Goal: Task Accomplishment & Management: Manage account settings

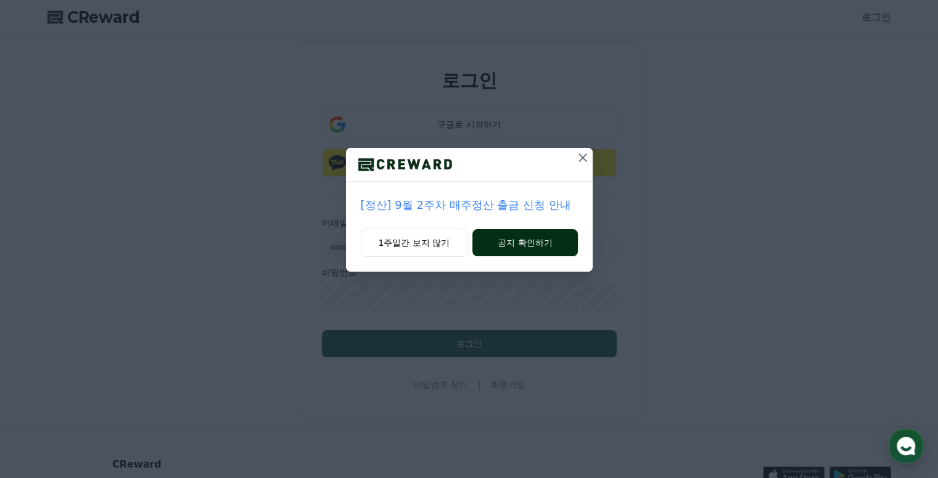
click at [529, 250] on button "공지 확인하기" at bounding box center [524, 242] width 105 height 27
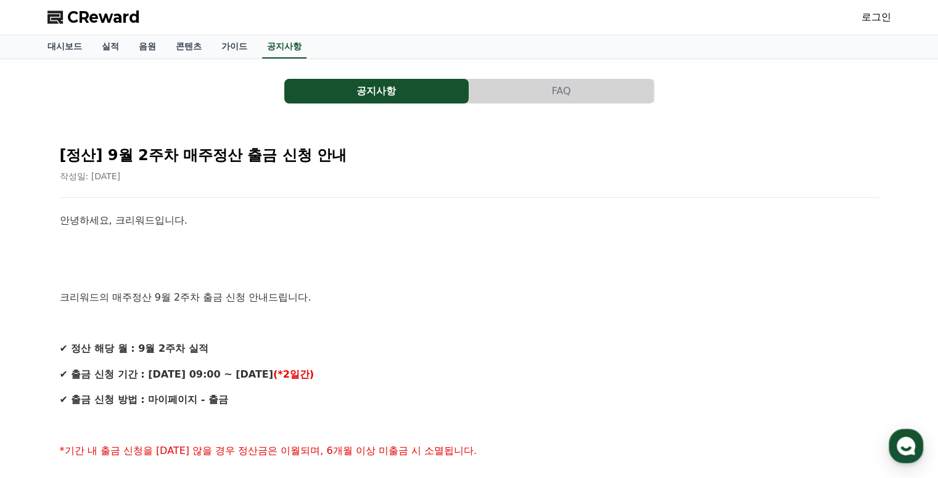
click at [882, 15] on link "로그인" at bounding box center [876, 17] width 30 height 15
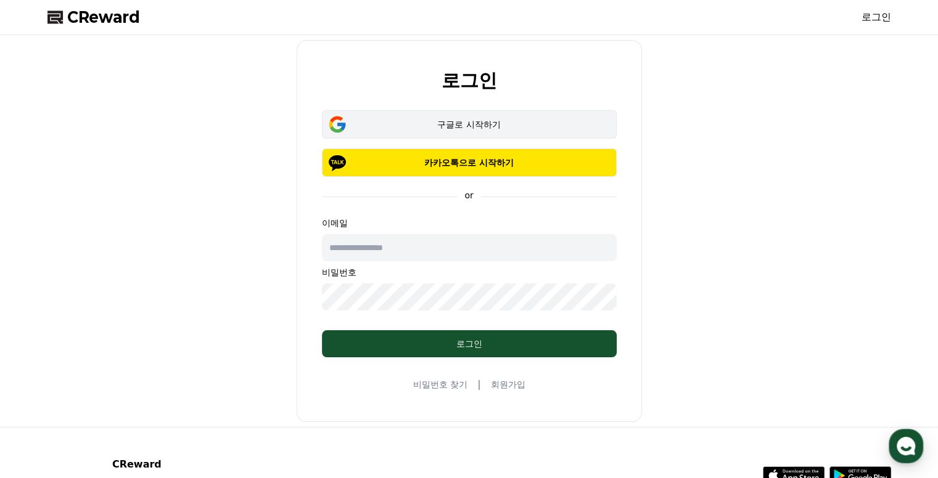
click at [438, 123] on div "구글로 시작하기" at bounding box center [469, 124] width 259 height 12
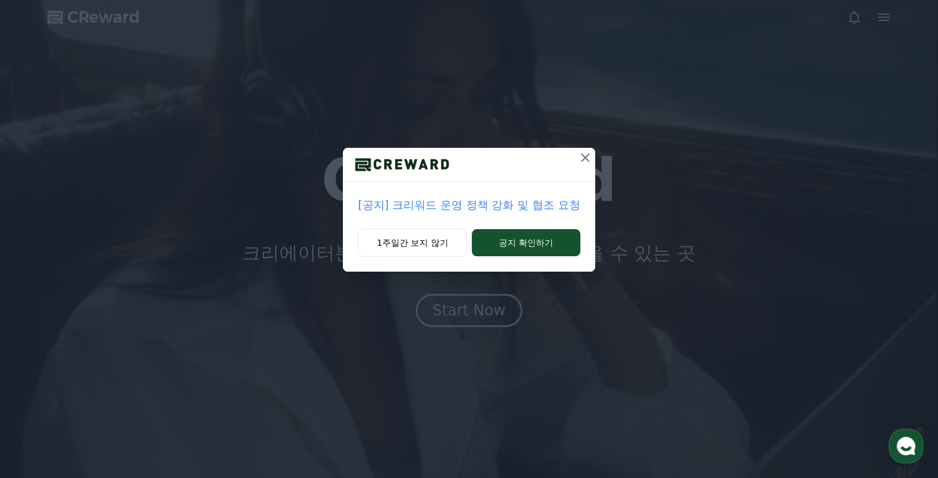
click at [668, 96] on div "[공지] 크리워드 운영 정책 강화 및 협조 요청 1주일간 보지 않기 공지 확인하기" at bounding box center [469, 146] width 938 height 292
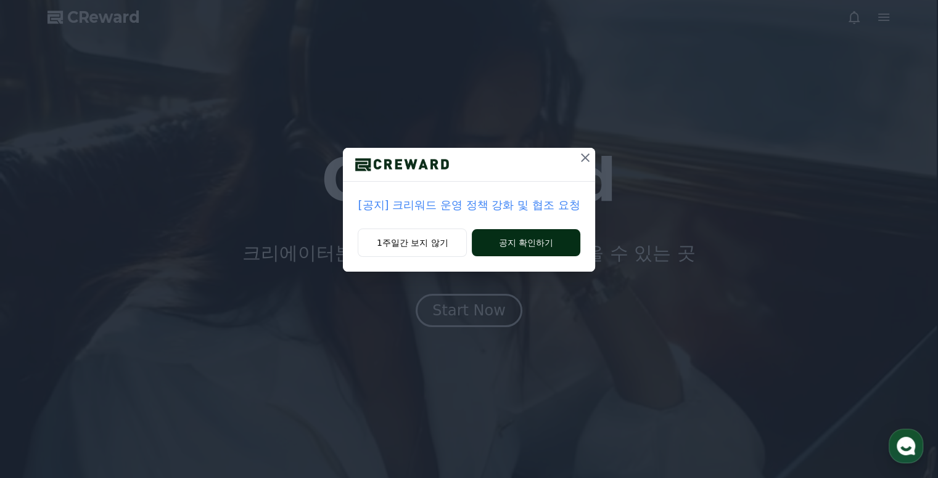
click at [554, 233] on button "공지 확인하기" at bounding box center [526, 242] width 108 height 27
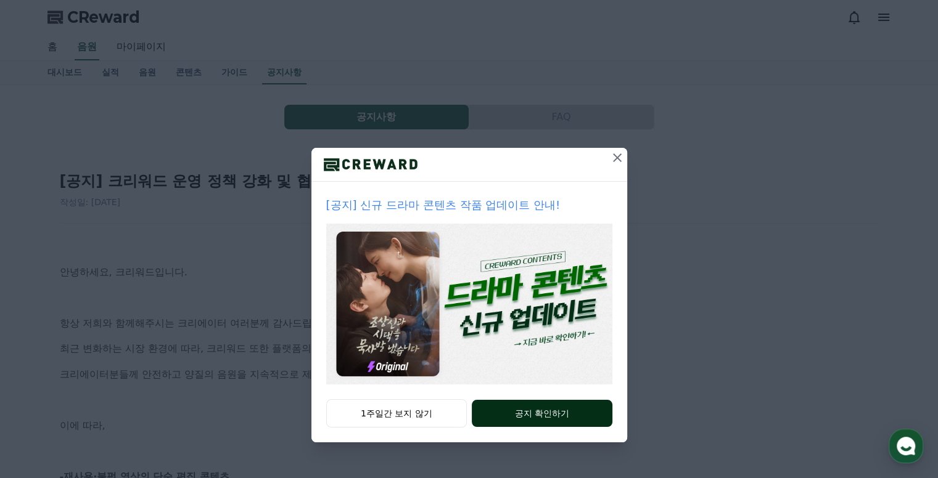
click at [562, 417] on button "공지 확인하기" at bounding box center [542, 413] width 140 height 27
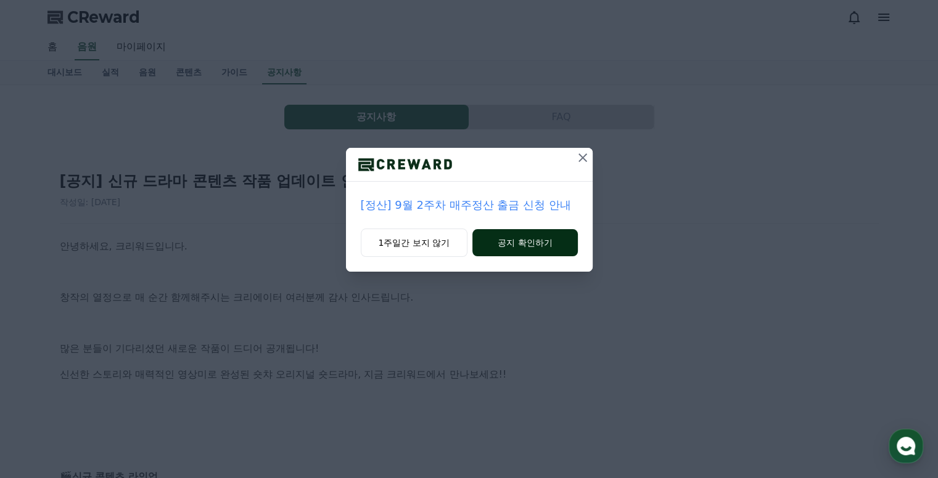
click at [529, 247] on button "공지 확인하기" at bounding box center [524, 242] width 105 height 27
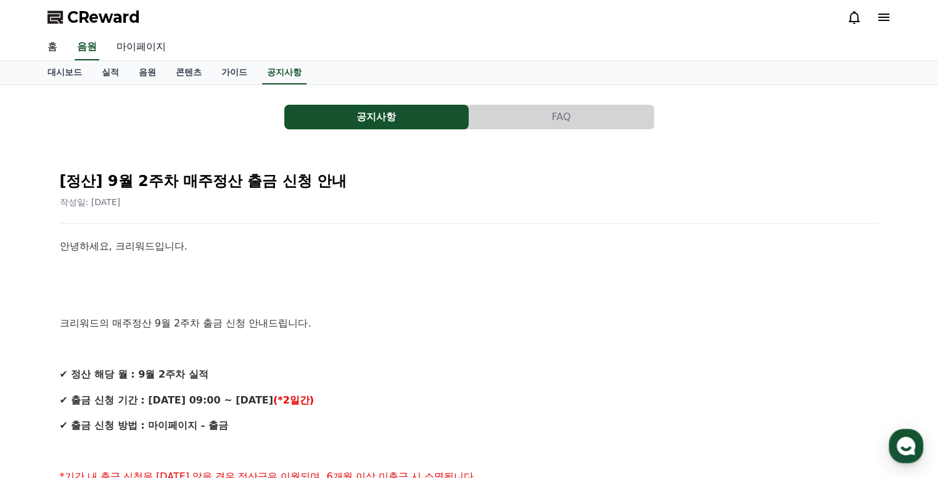
click at [158, 43] on link "마이페이지" at bounding box center [141, 48] width 69 height 26
select select "**********"
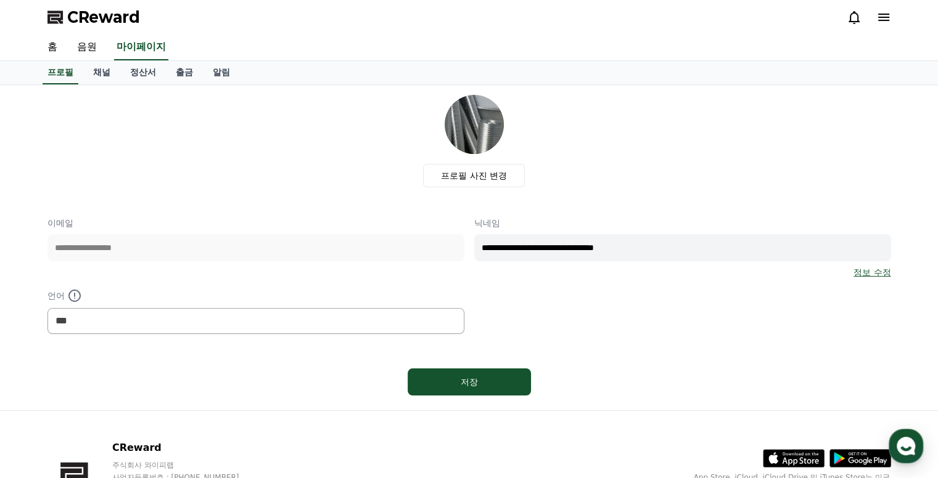
click at [601, 46] on div "홈 음원 마이페이지" at bounding box center [469, 48] width 863 height 26
click at [877, 20] on icon at bounding box center [883, 17] width 15 height 15
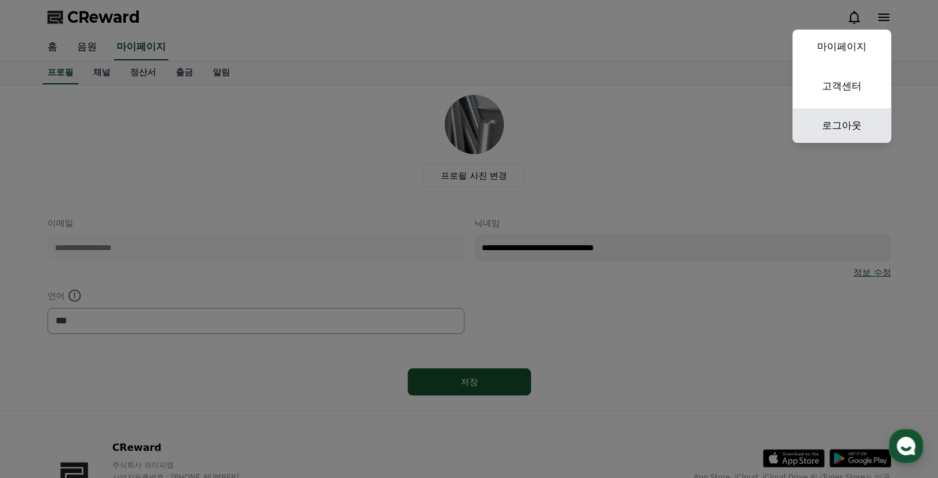
click at [855, 122] on link "로그아웃" at bounding box center [841, 126] width 99 height 35
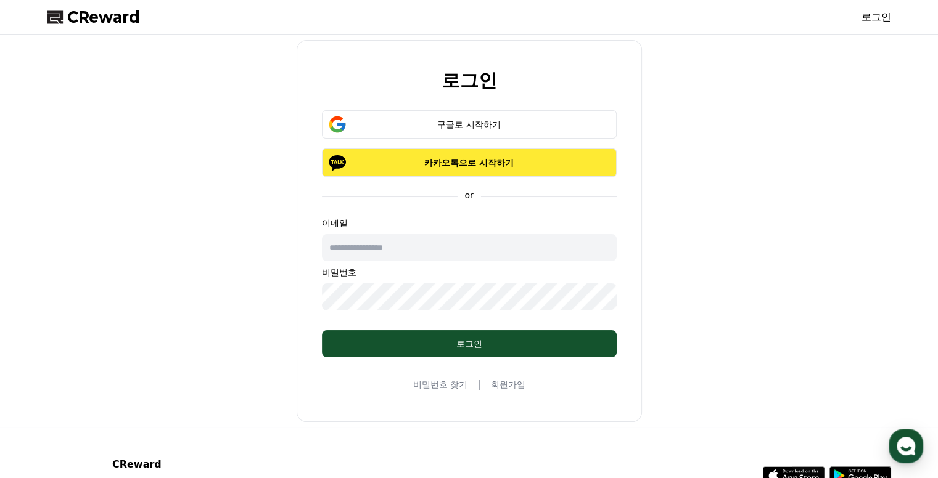
click at [477, 158] on p "카카오톡으로 시작하기" at bounding box center [469, 163] width 259 height 12
